Goal: Check status

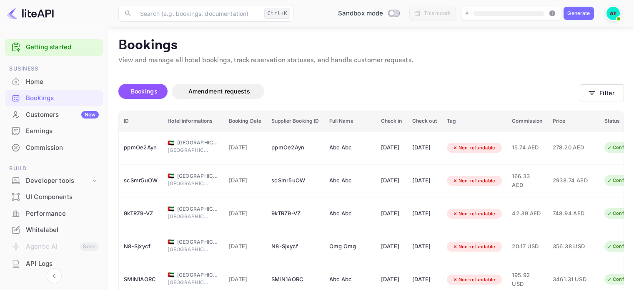
scroll to position [42, 0]
